Goal: Information Seeking & Learning: Learn about a topic

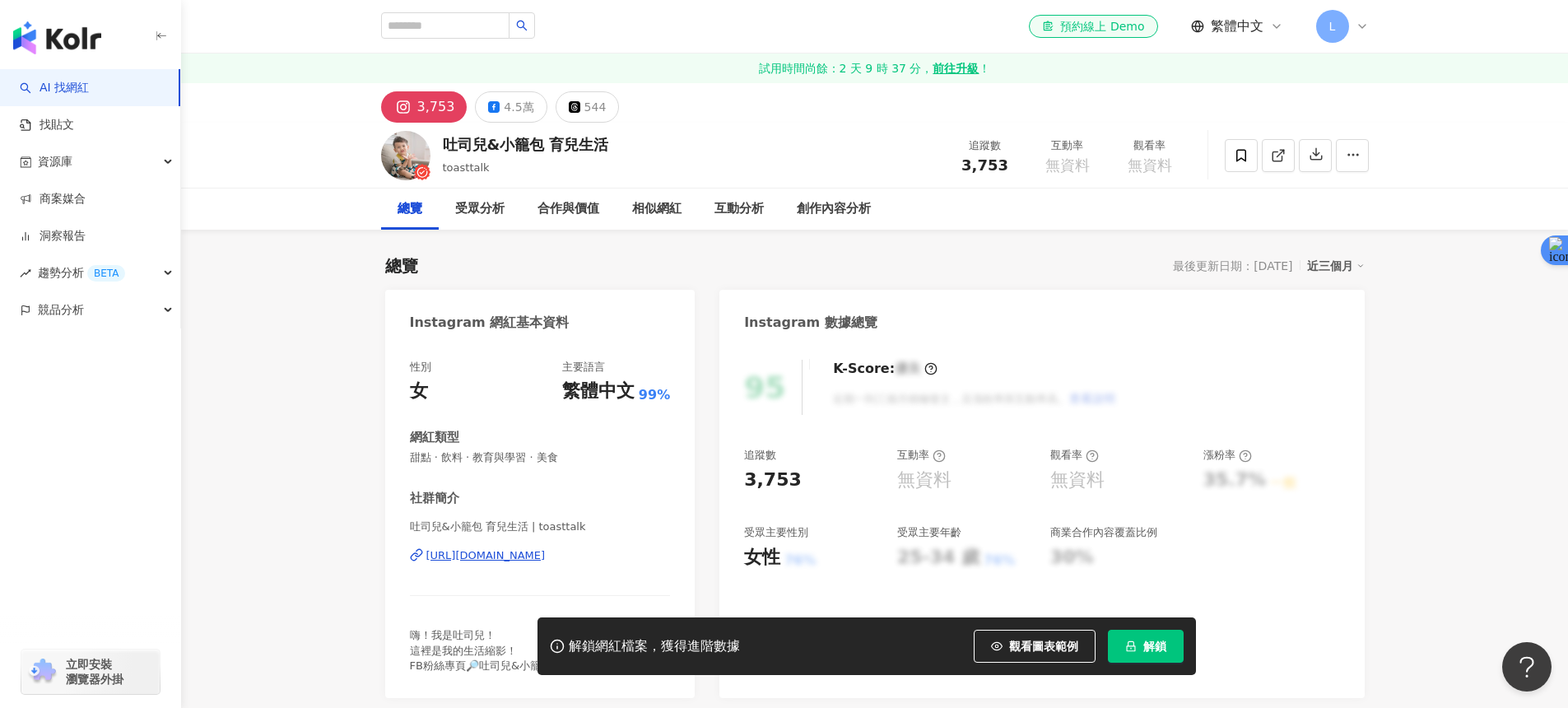
click at [1007, 312] on div "Instagram 數據總覽" at bounding box center [1041, 317] width 645 height 53
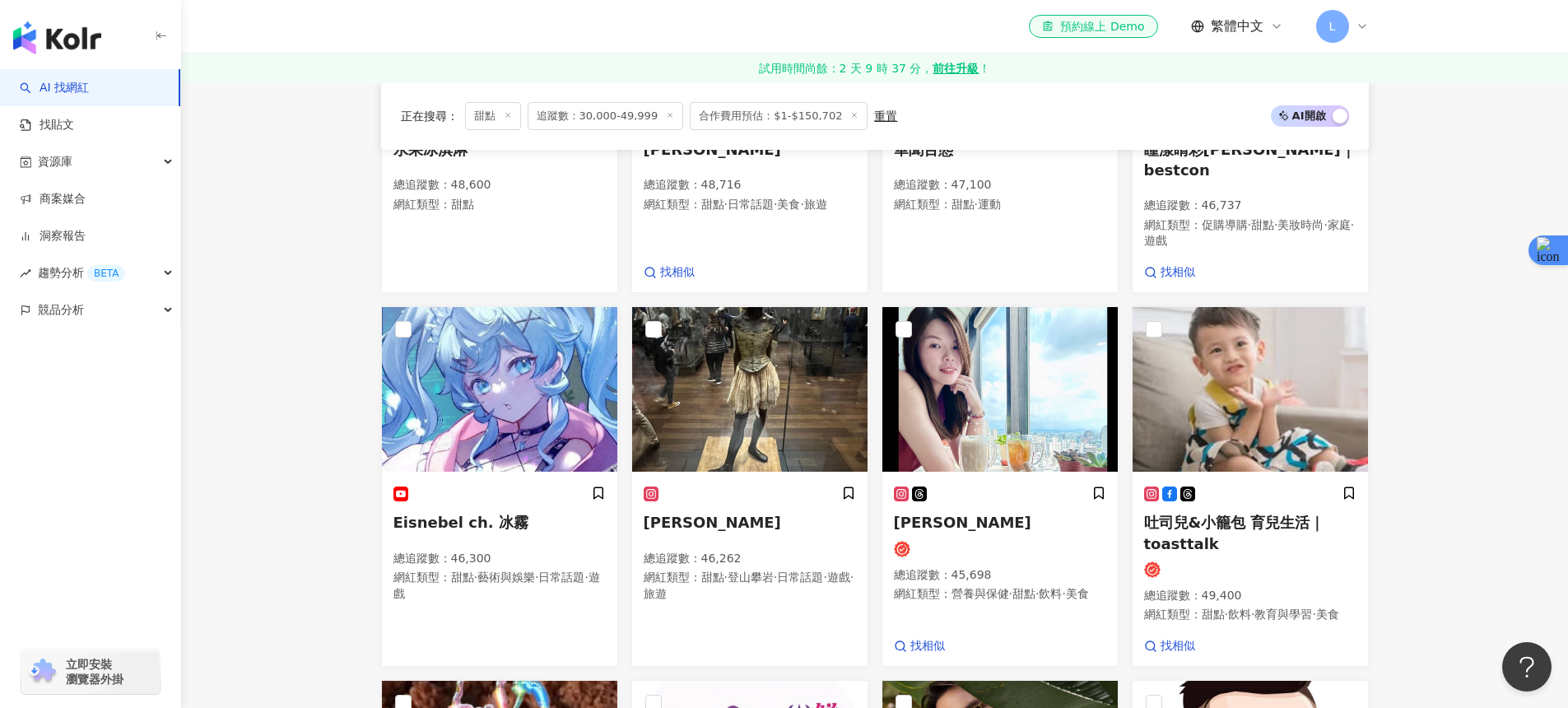
scroll to position [0, 855]
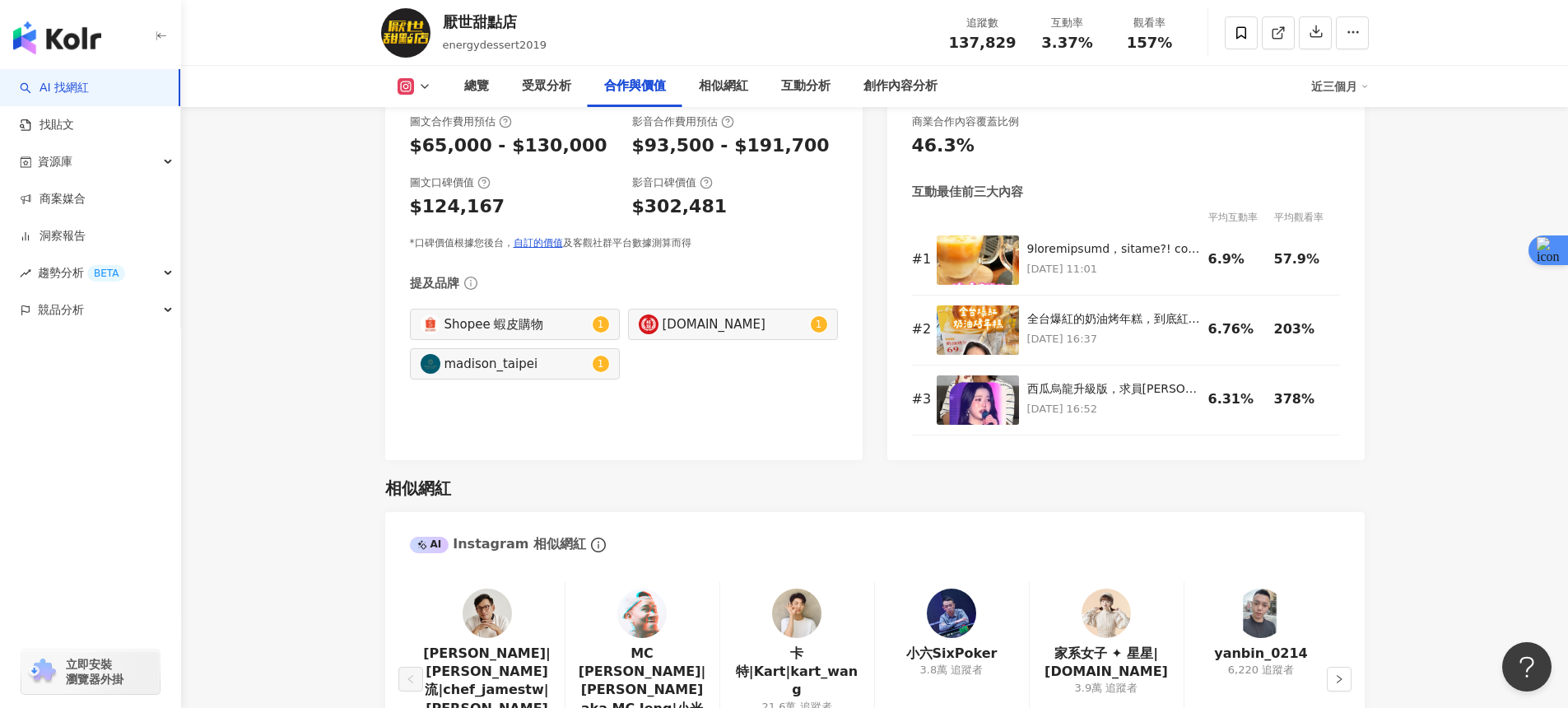
scroll to position [2723, 0]
